Goal: Information Seeking & Learning: Find specific fact

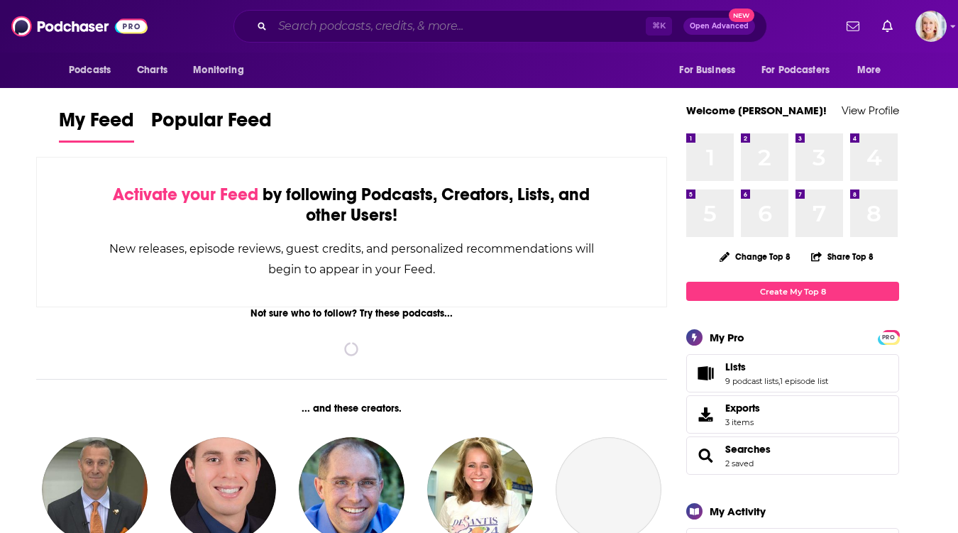
click at [358, 31] on input "Search podcasts, credits, & more..." at bounding box center [459, 26] width 373 height 23
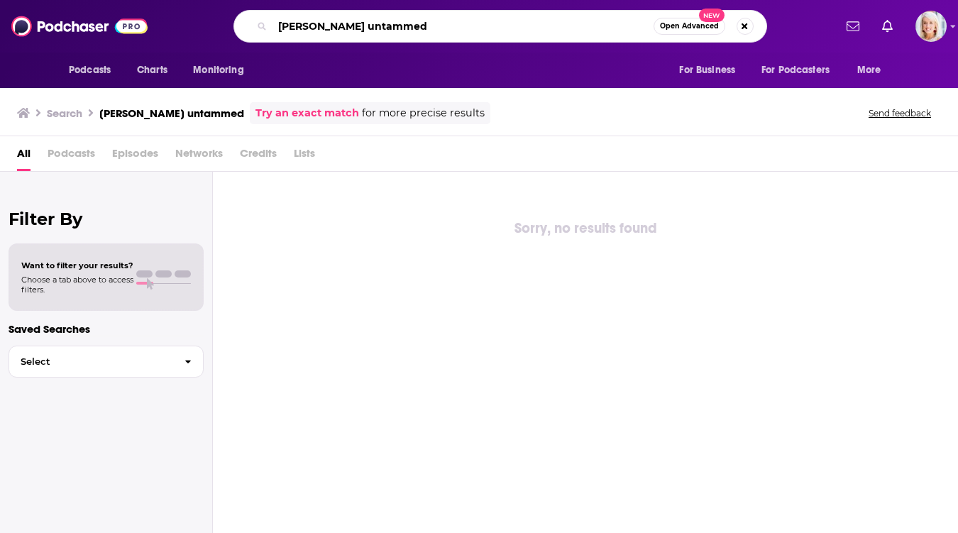
click at [387, 28] on input "[PERSON_NAME] untammed" at bounding box center [463, 26] width 381 height 23
type input "[PERSON_NAME]"
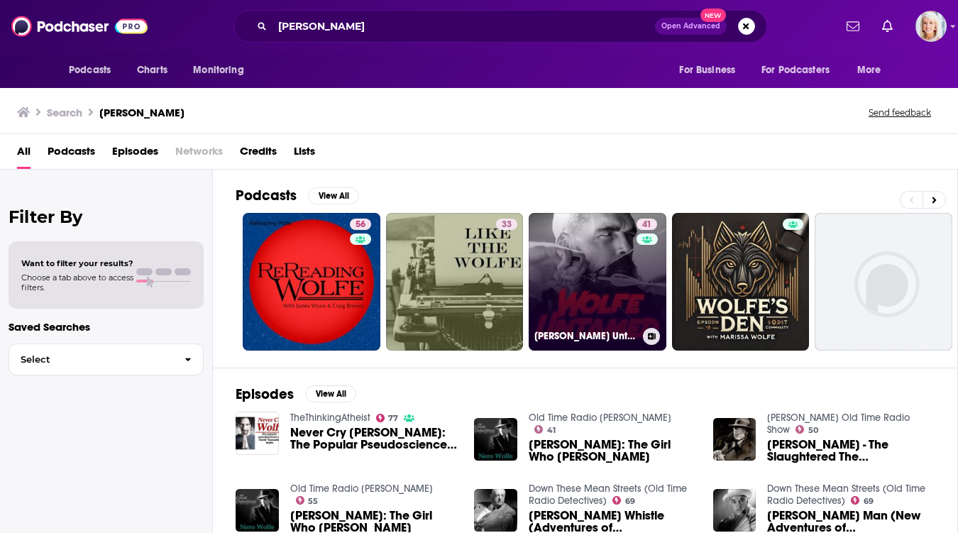
click at [562, 249] on link "41 [PERSON_NAME] Untamed" at bounding box center [598, 282] width 138 height 138
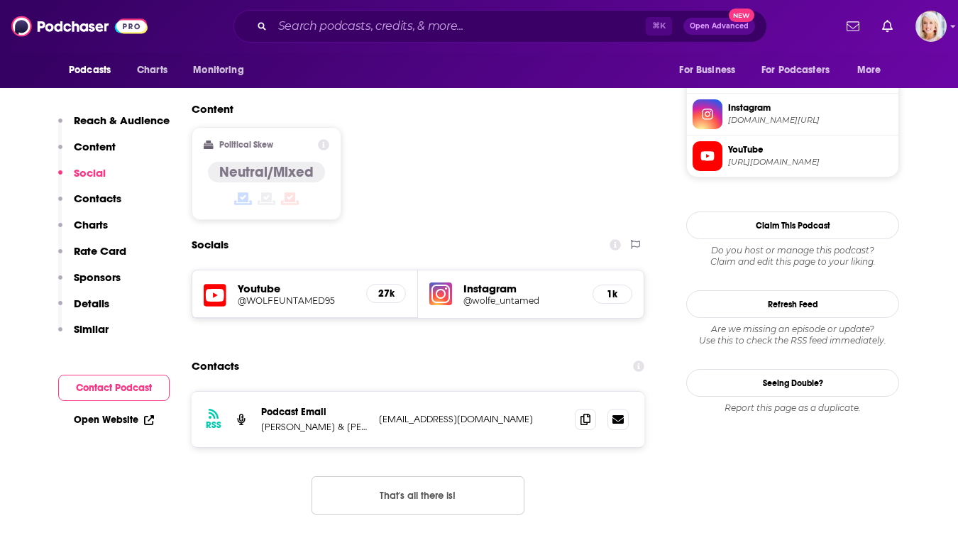
scroll to position [1085, 0]
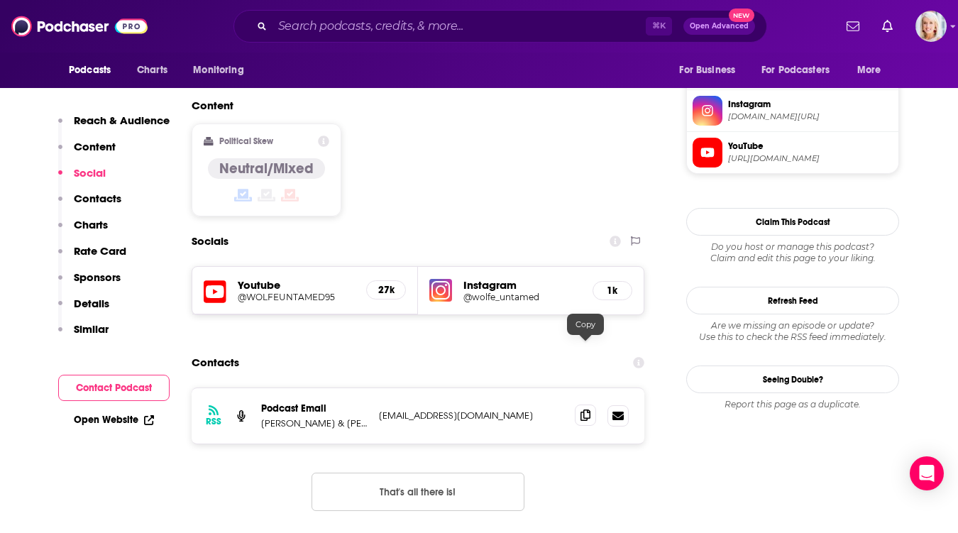
click at [583, 409] on icon at bounding box center [586, 414] width 10 height 11
click at [584, 409] on icon at bounding box center [586, 414] width 10 height 11
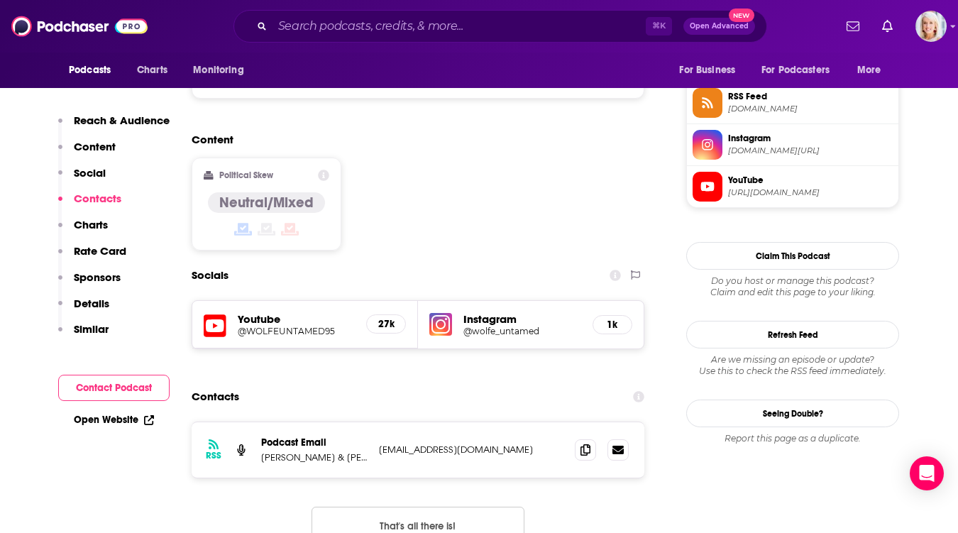
scroll to position [1047, 0]
